Goal: Transaction & Acquisition: Purchase product/service

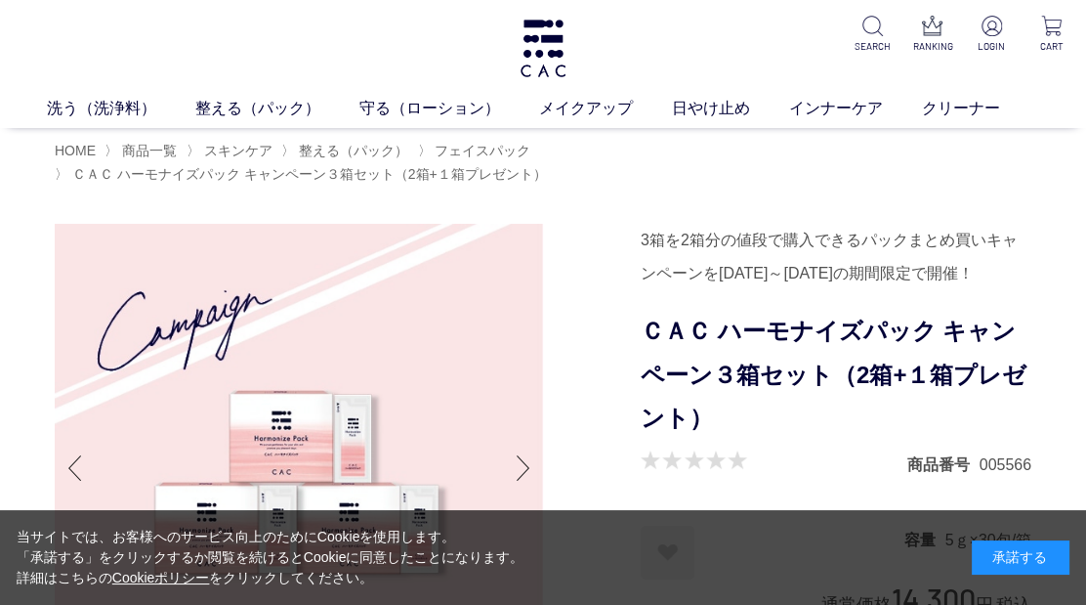
scroll to position [325, 0]
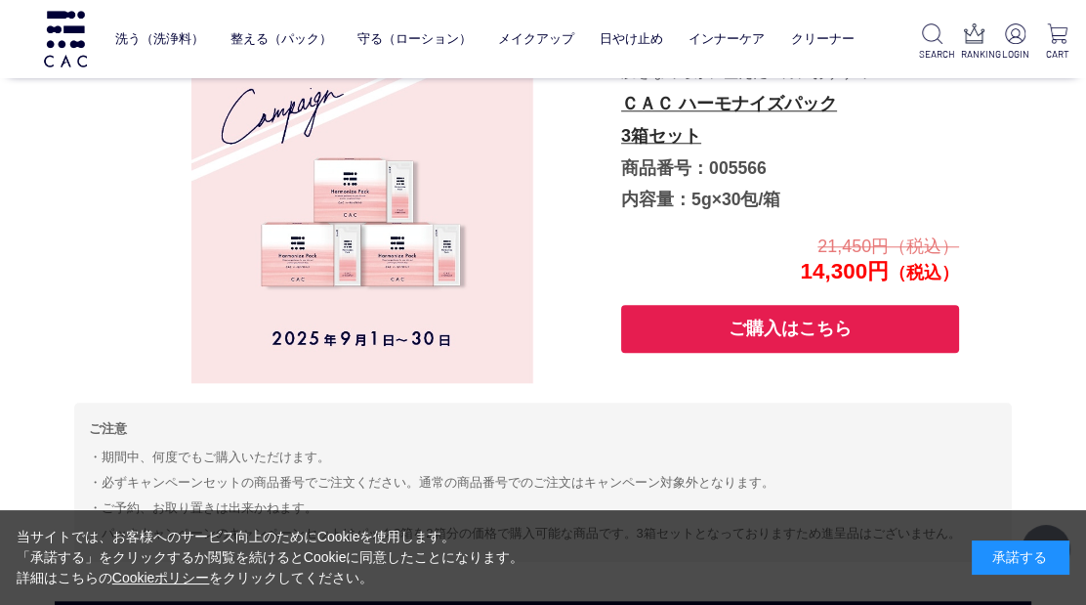
scroll to position [1800, 0]
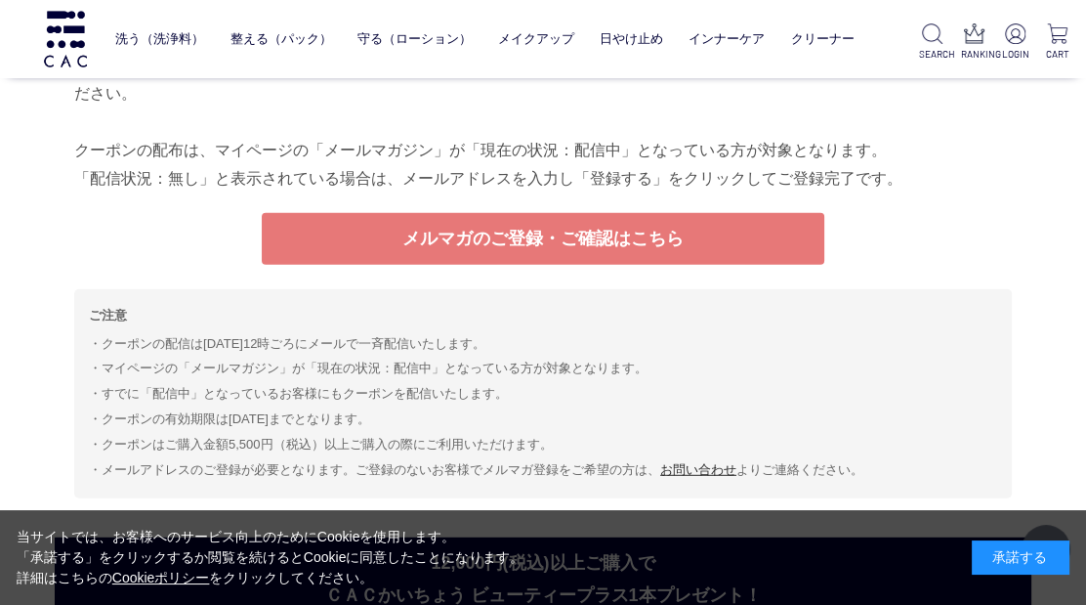
scroll to position [5273, 0]
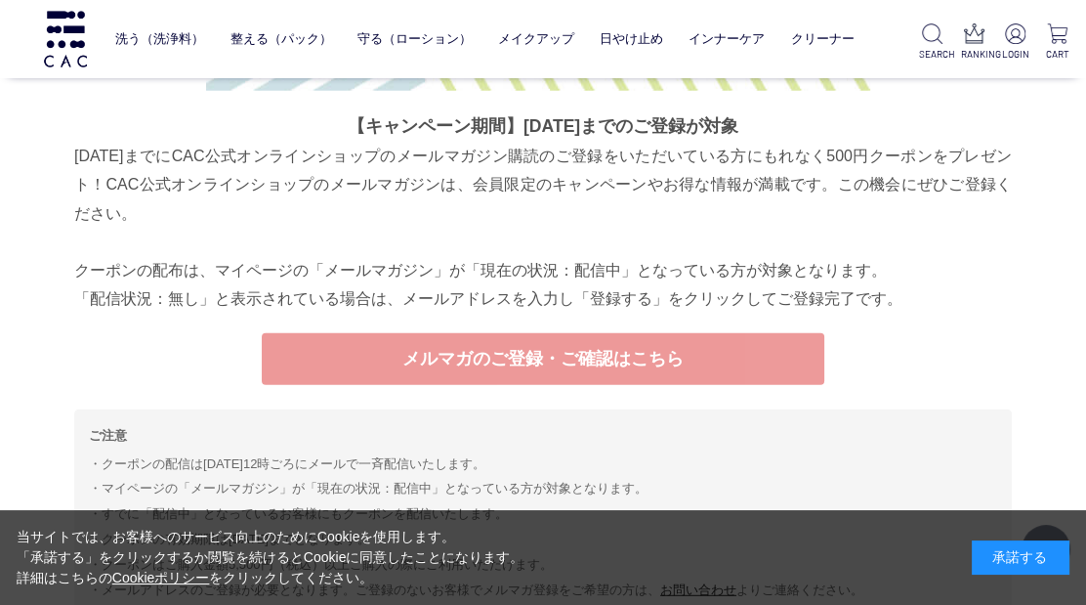
click at [560, 357] on link "メルマガのご登録・ご確認はこちら" at bounding box center [543, 359] width 563 height 52
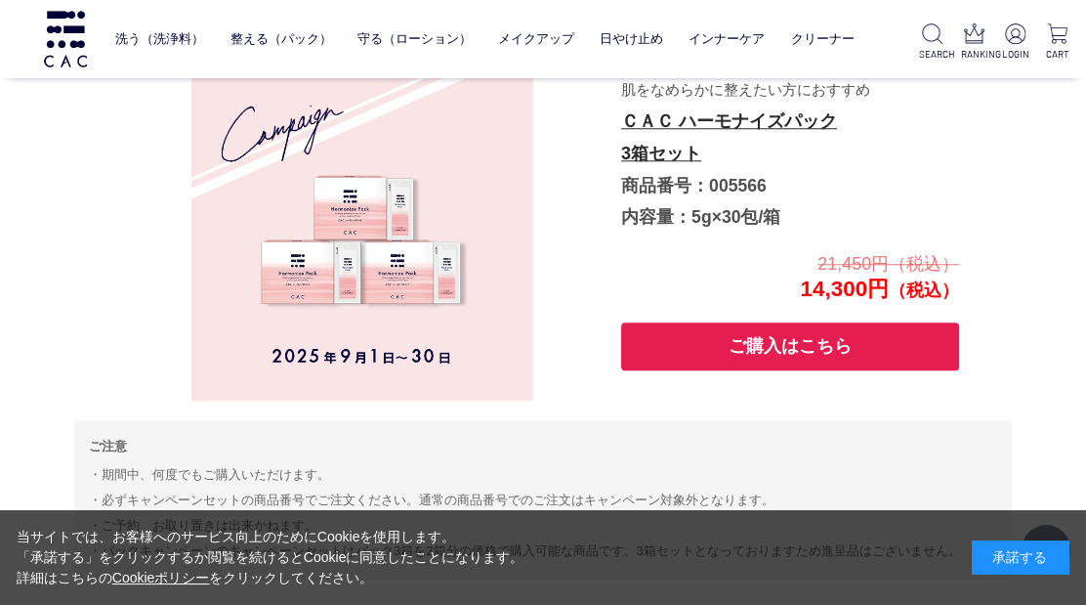
scroll to position [1692, 0]
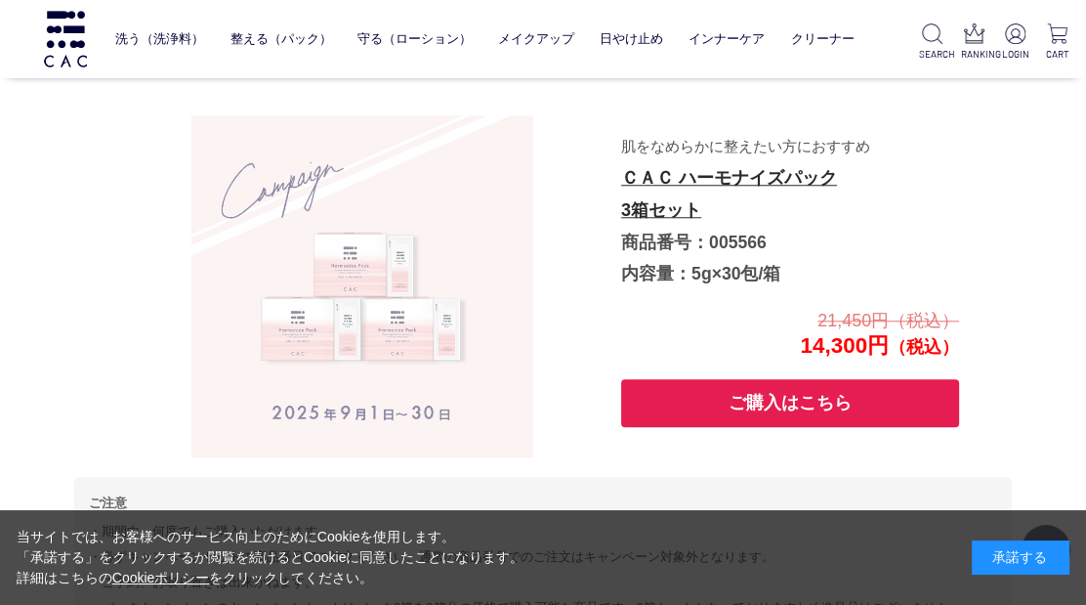
click at [354, 291] on img at bounding box center [362, 286] width 342 height 342
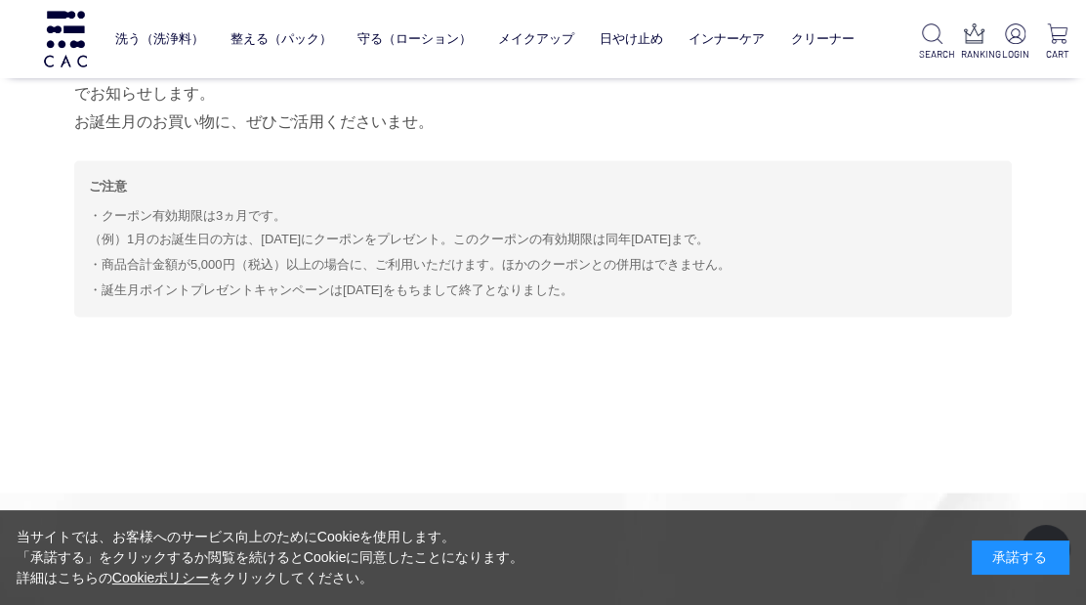
scroll to position [10266, 0]
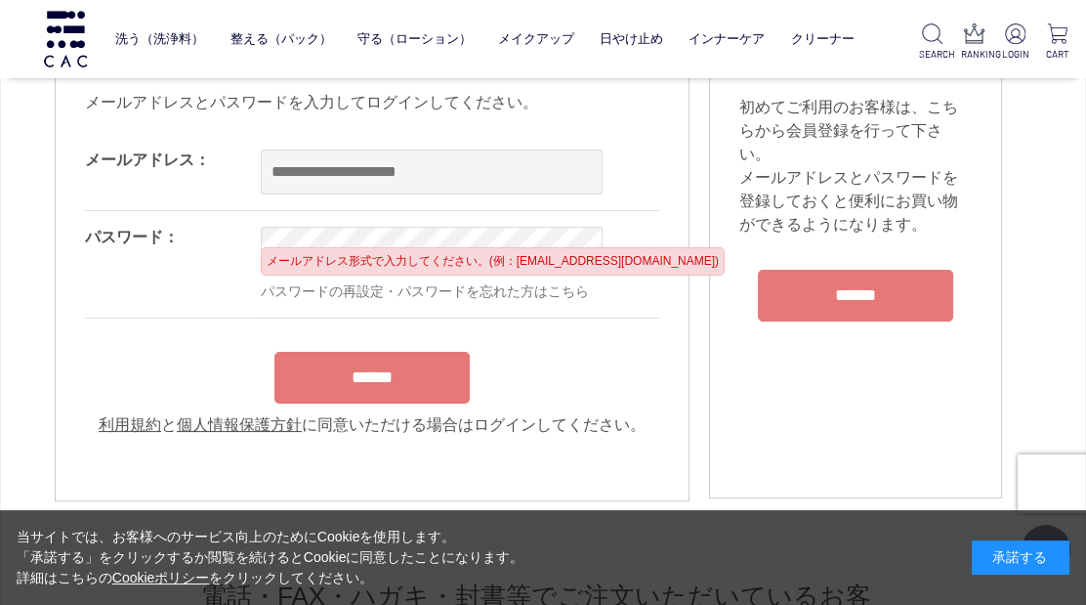
scroll to position [217, 0]
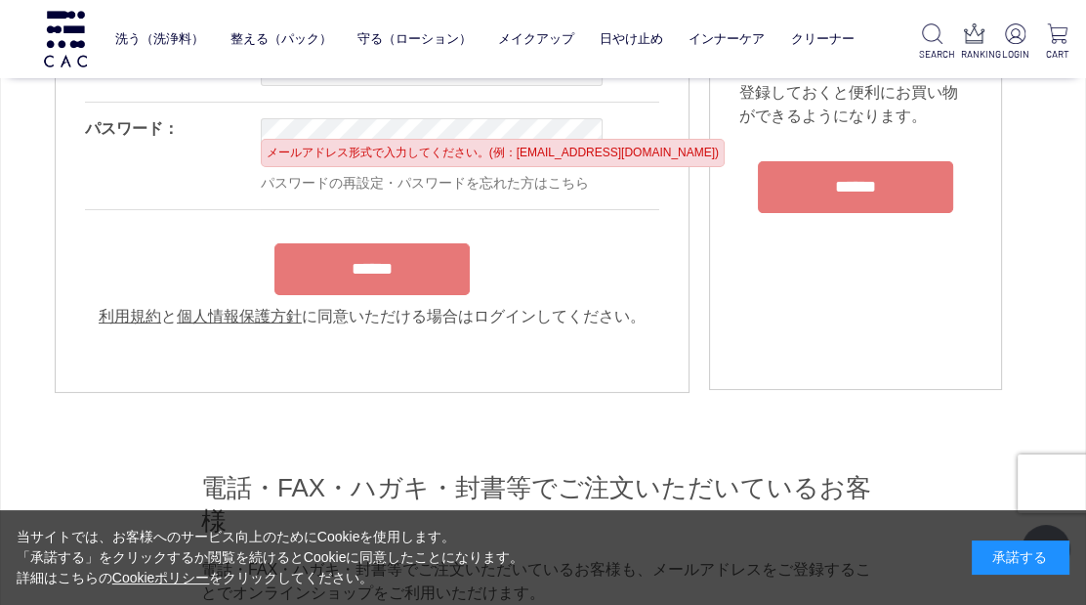
type input "**********"
click at [394, 273] on form "**********" at bounding box center [372, 176] width 574 height 302
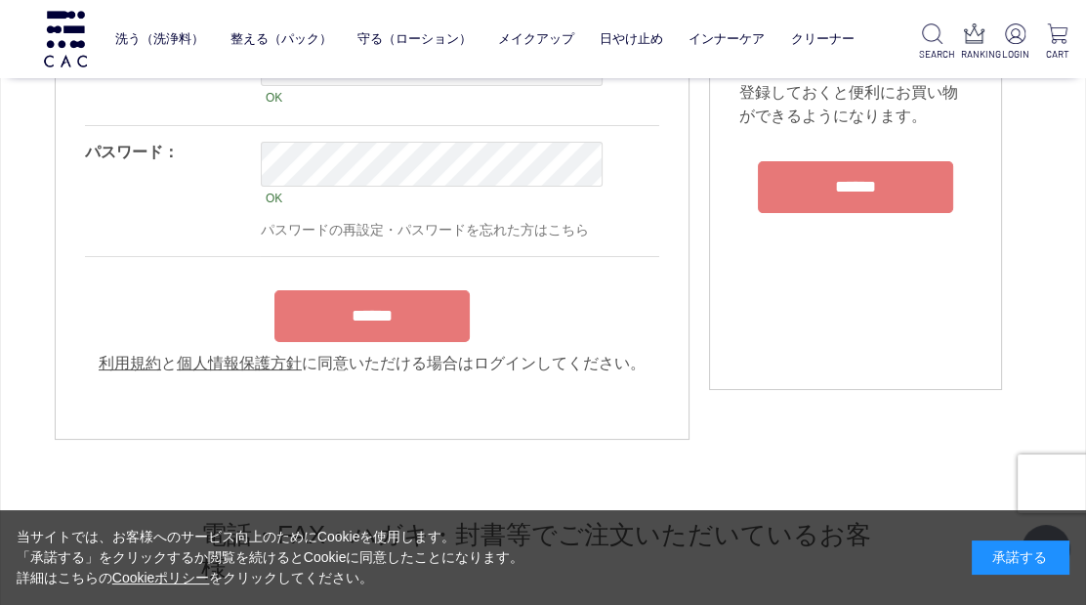
click at [379, 329] on input "******" at bounding box center [371, 316] width 195 height 52
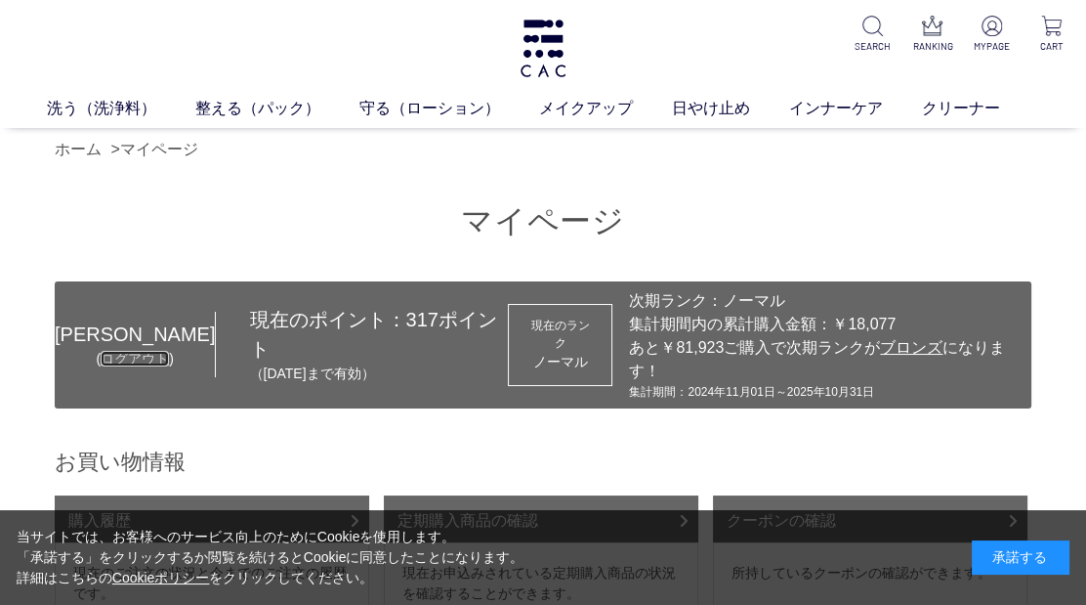
click at [111, 351] on link "ログアウト" at bounding box center [135, 359] width 68 height 16
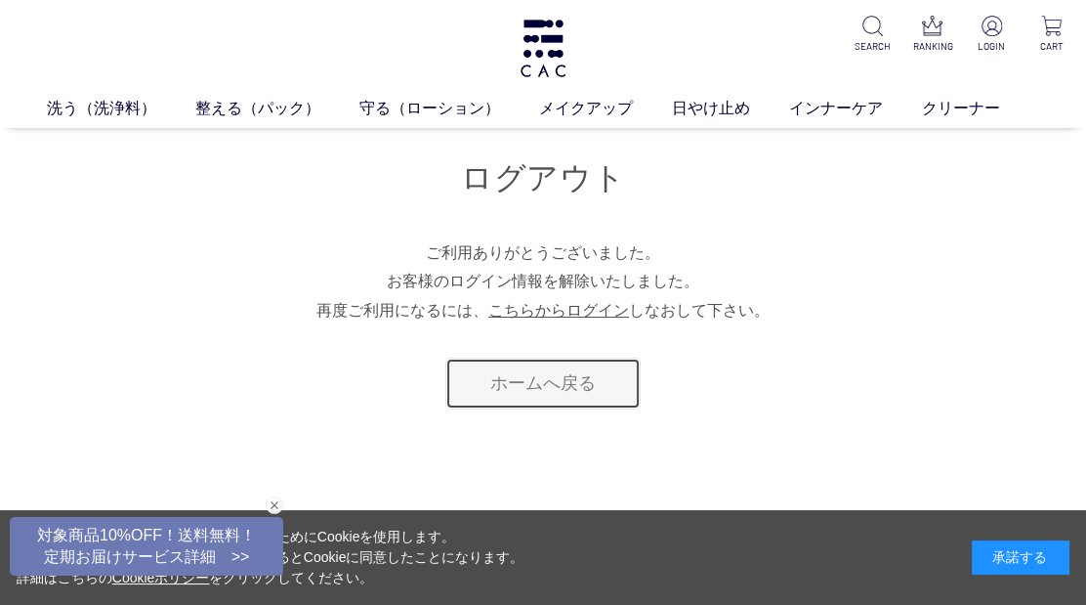
click at [537, 387] on link "ホームへ戻る" at bounding box center [542, 383] width 195 height 52
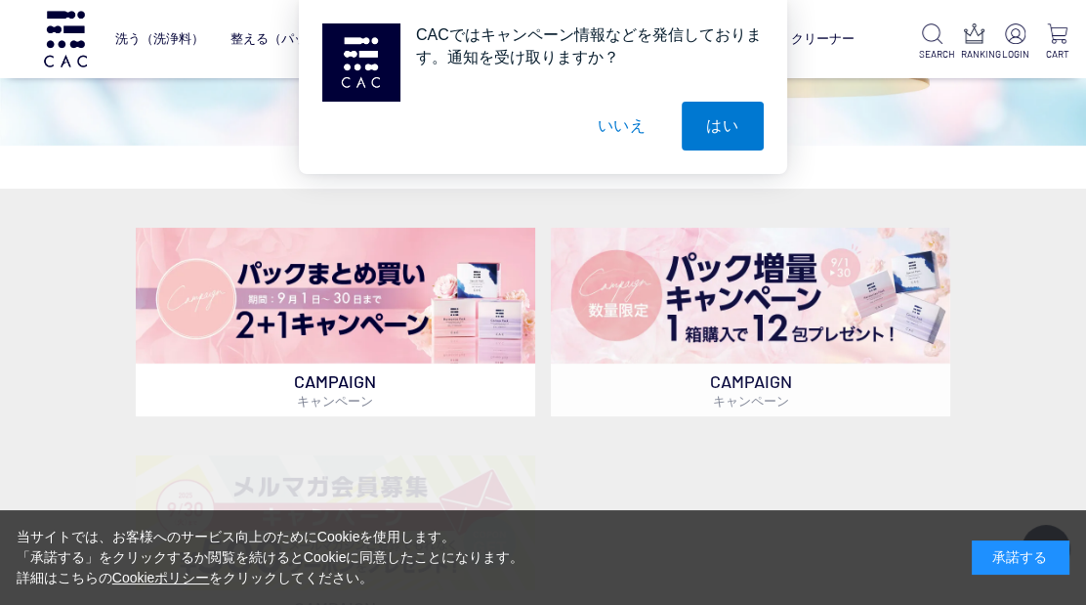
scroll to position [325, 0]
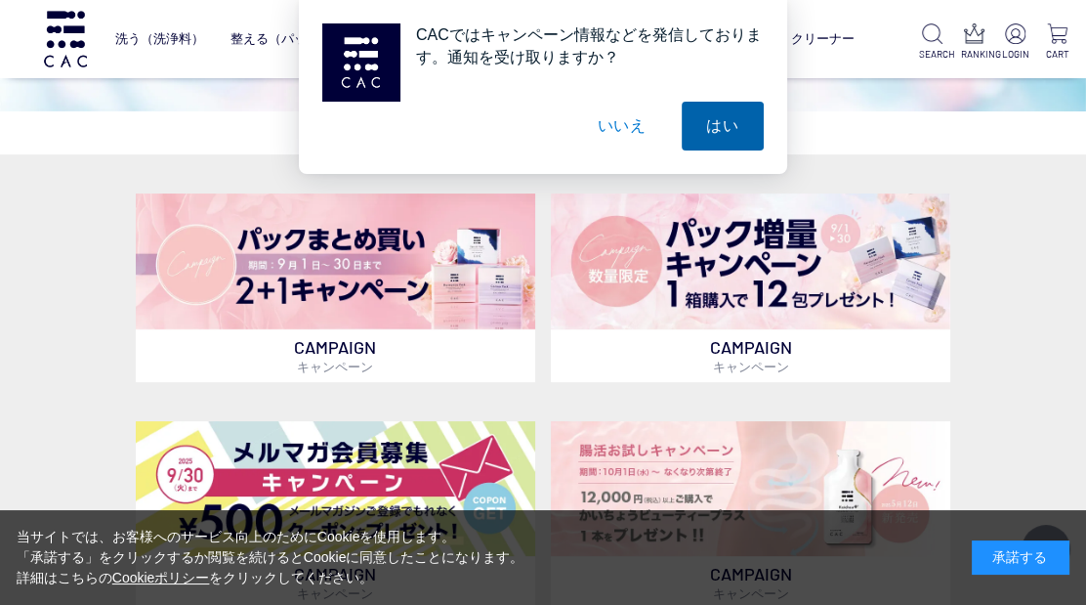
click at [718, 132] on button "はい" at bounding box center [723, 126] width 82 height 49
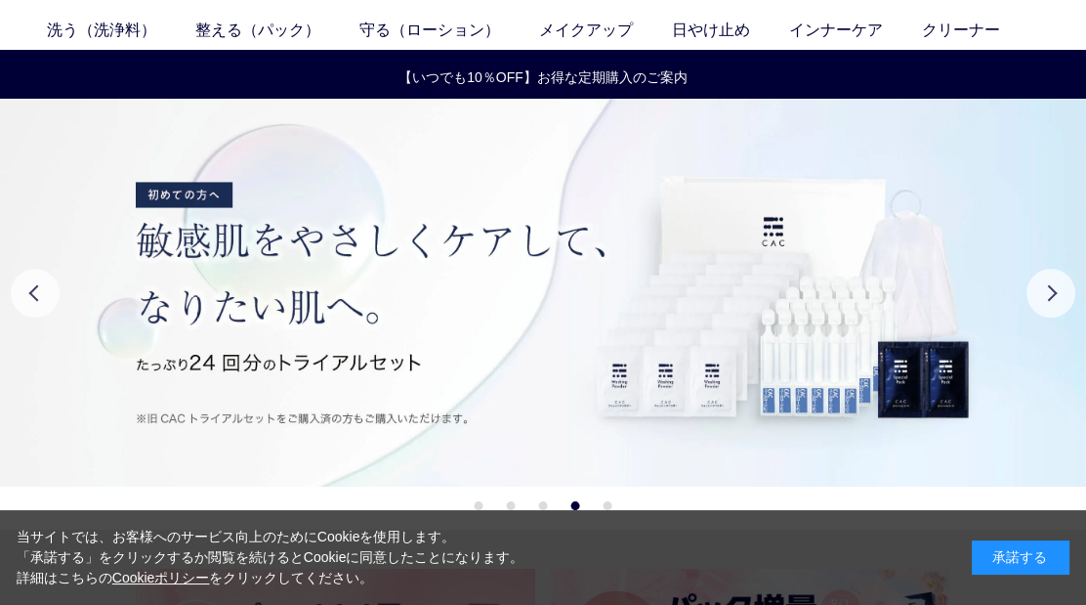
scroll to position [0, 0]
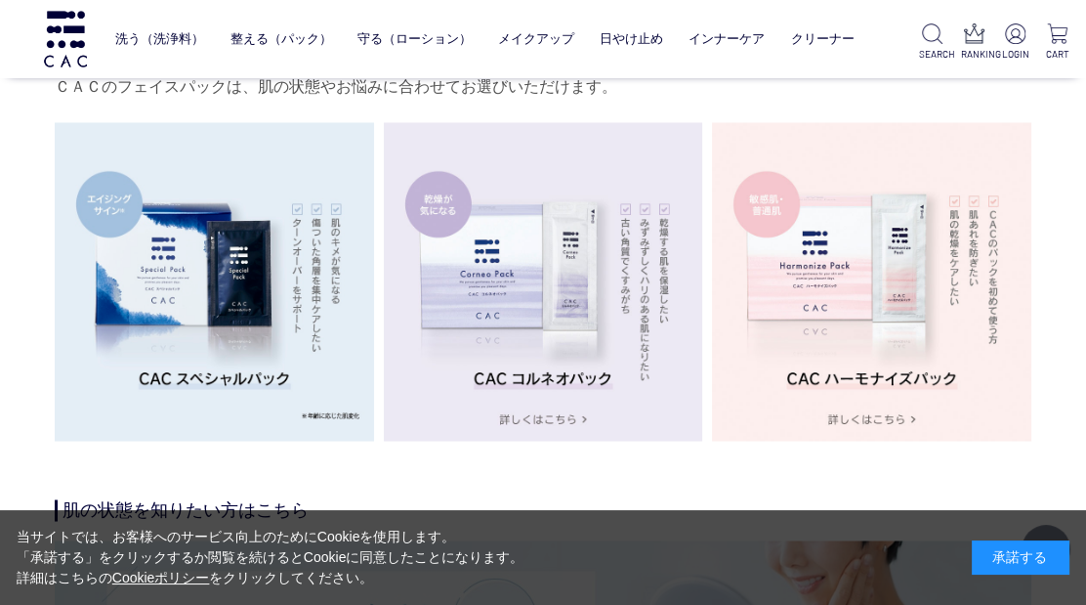
scroll to position [3364, 0]
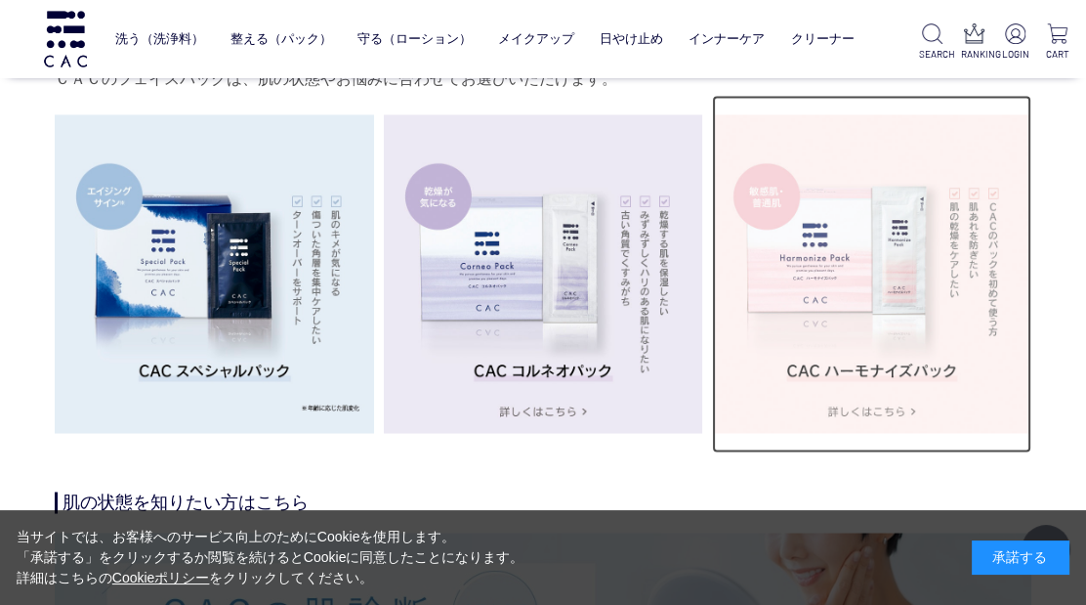
click at [870, 410] on img at bounding box center [871, 273] width 319 height 319
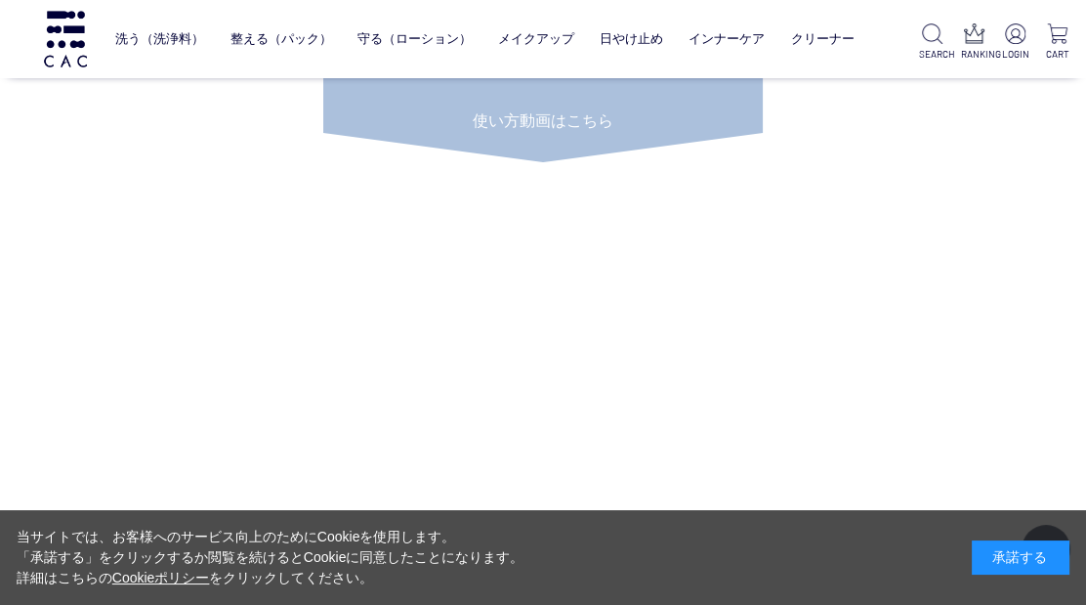
scroll to position [7488, 0]
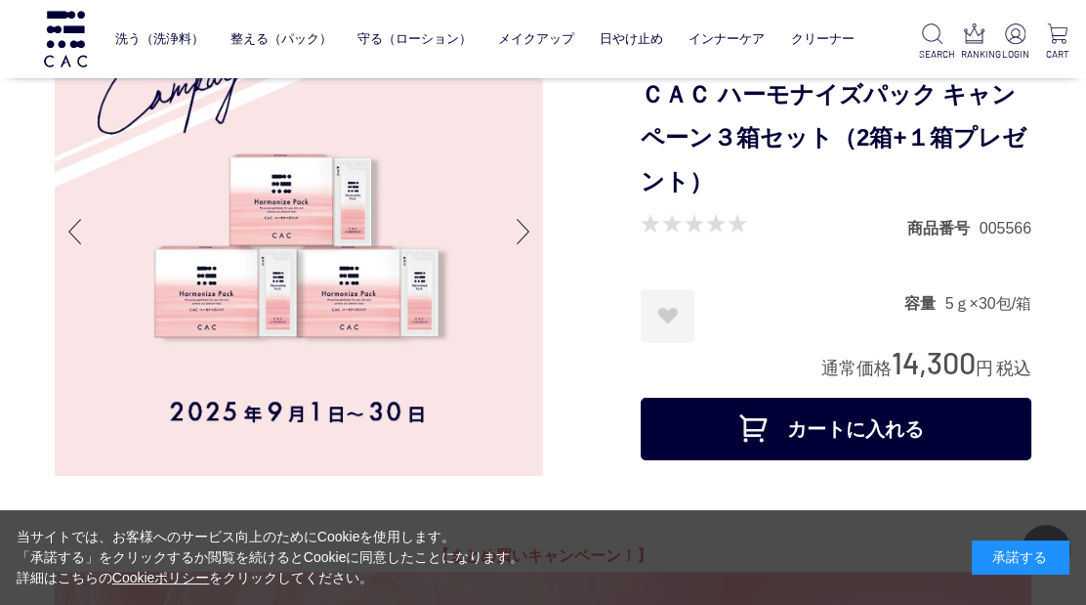
scroll to position [108, 0]
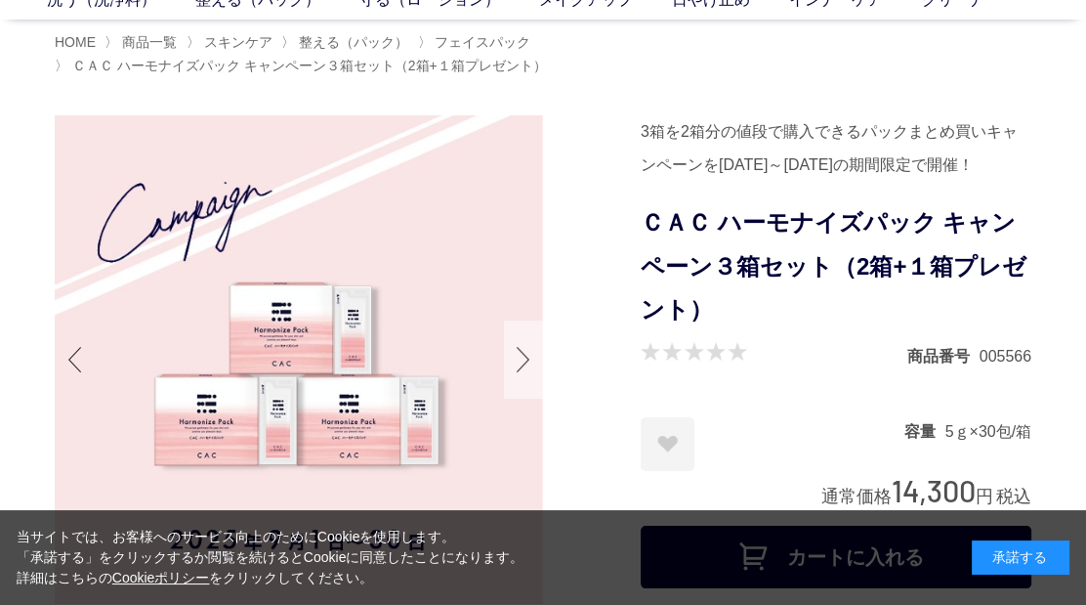
click at [525, 358] on div at bounding box center [523, 359] width 39 height 78
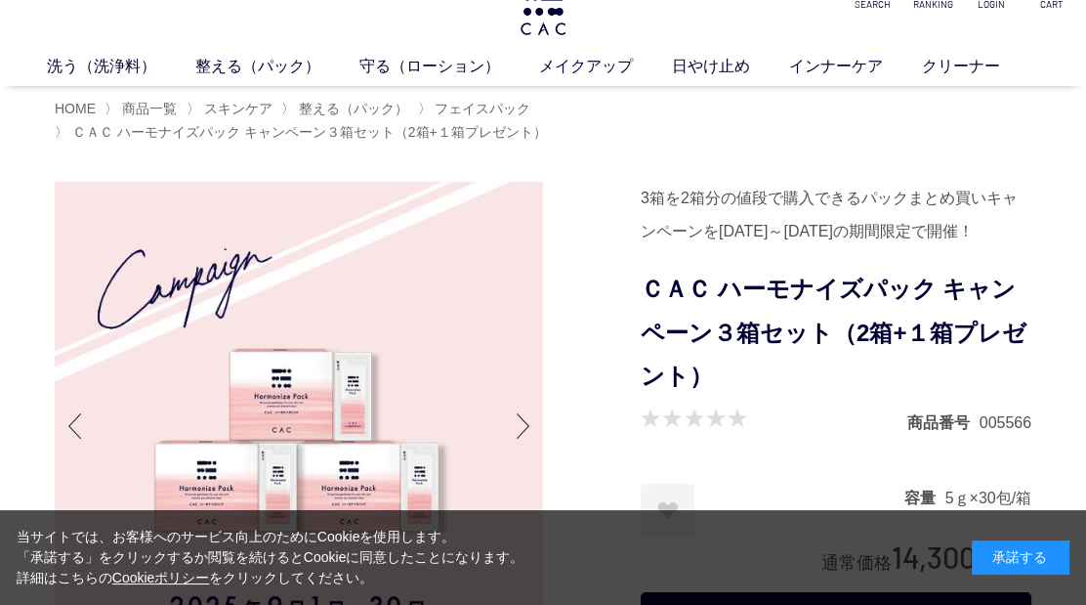
scroll to position [0, 0]
